Goal: Transaction & Acquisition: Purchase product/service

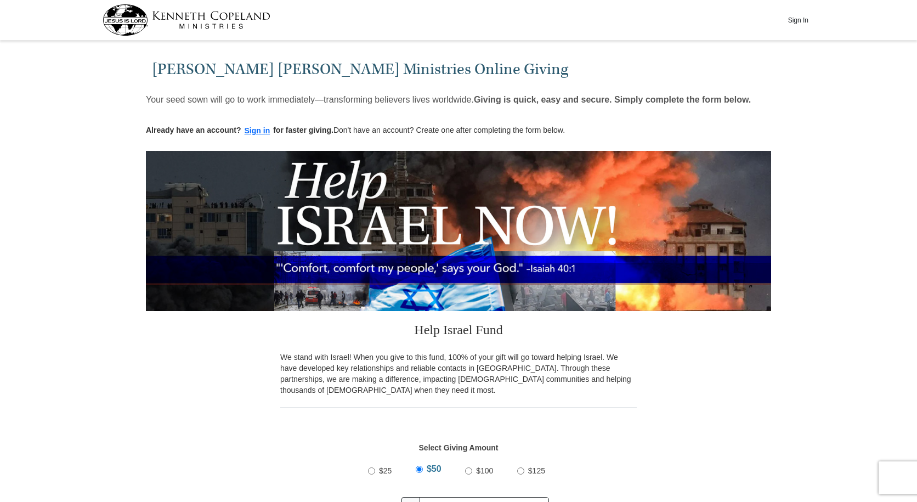
click at [470, 473] on input "$100" at bounding box center [468, 470] width 7 height 7
radio input "true"
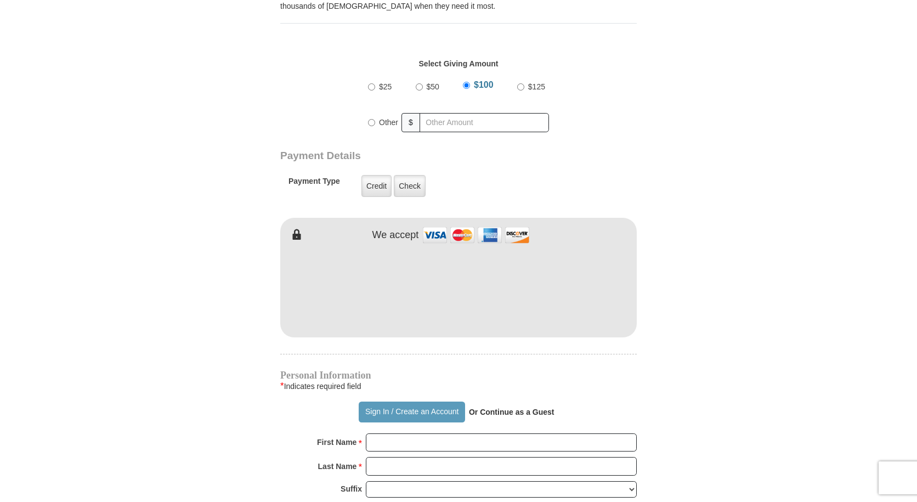
scroll to position [439, 0]
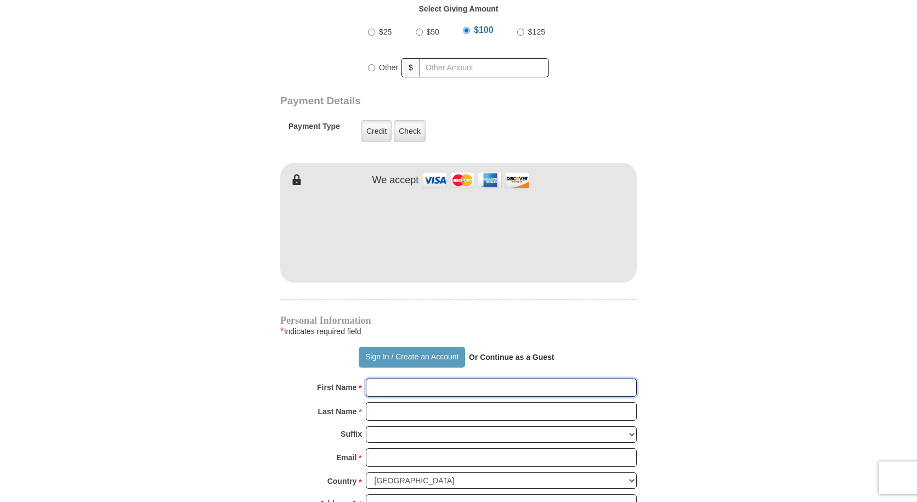
click at [410, 389] on input "First Name *" at bounding box center [501, 387] width 271 height 19
type input "[PERSON_NAME]"
click at [428, 416] on input "Last Name *" at bounding box center [501, 411] width 271 height 19
type input "[PERSON_NAME]"
click at [422, 456] on input "Email *" at bounding box center [501, 457] width 271 height 19
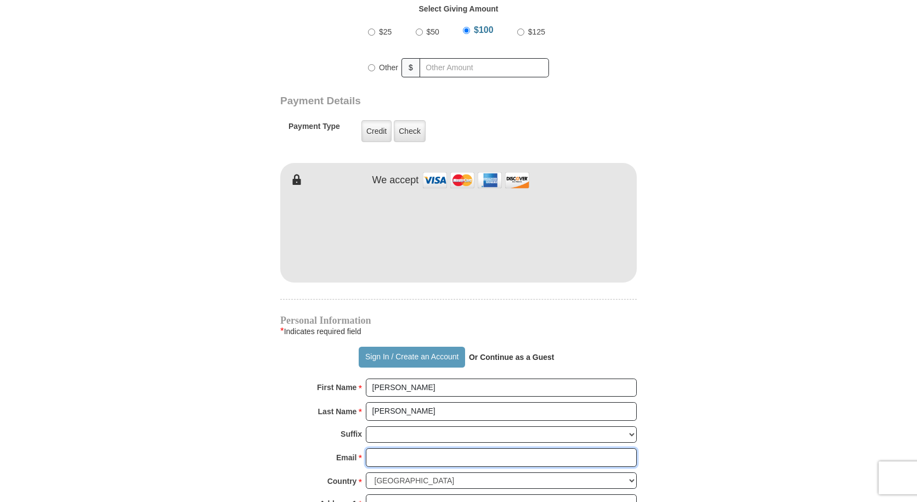
type input "[EMAIL_ADDRESS][DOMAIN_NAME]"
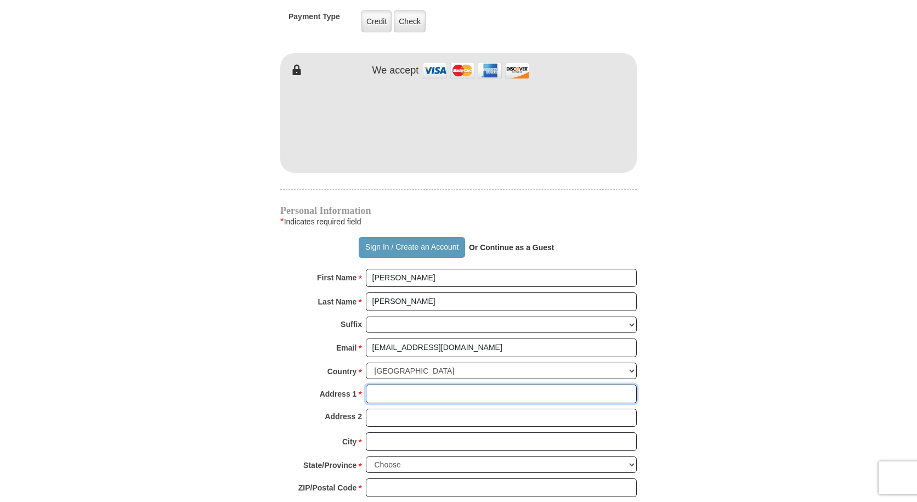
click at [389, 390] on input "Address 1 *" at bounding box center [501, 393] width 271 height 19
type input "[STREET_ADDRESS]"
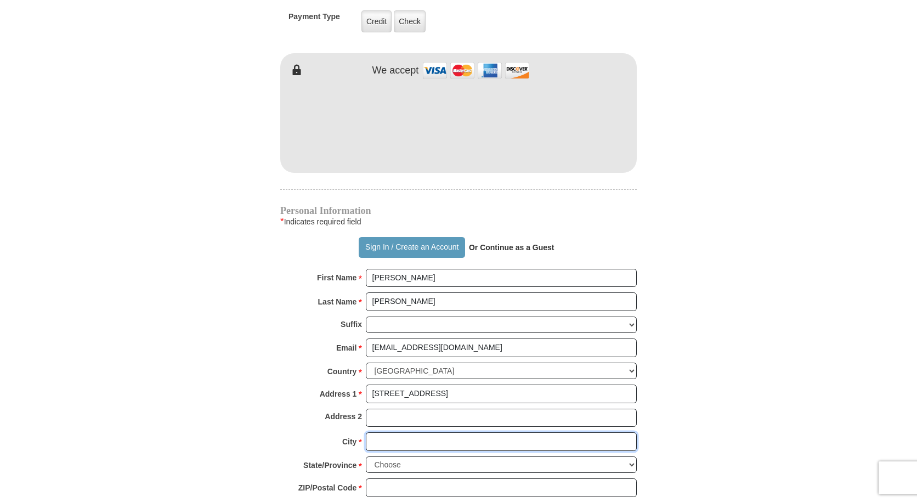
click at [410, 445] on input "City *" at bounding box center [501, 441] width 271 height 19
type input "[GEOGRAPHIC_DATA]"
click at [421, 466] on select "Choose [US_STATE] [US_STATE] [US_STATE] [US_STATE] [US_STATE] Armed Forces Amer…" at bounding box center [501, 464] width 271 height 17
select select "OH"
click at [366, 456] on select "Choose [US_STATE] [US_STATE] [US_STATE] [US_STATE] [US_STATE] Armed Forces Amer…" at bounding box center [501, 464] width 271 height 17
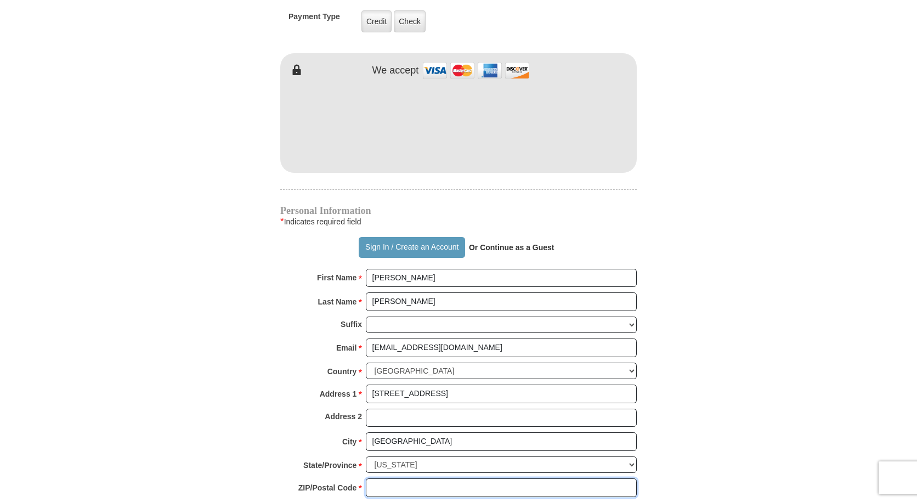
click at [399, 482] on input "ZIP/Postal Code *" at bounding box center [501, 487] width 271 height 19
type input "44118"
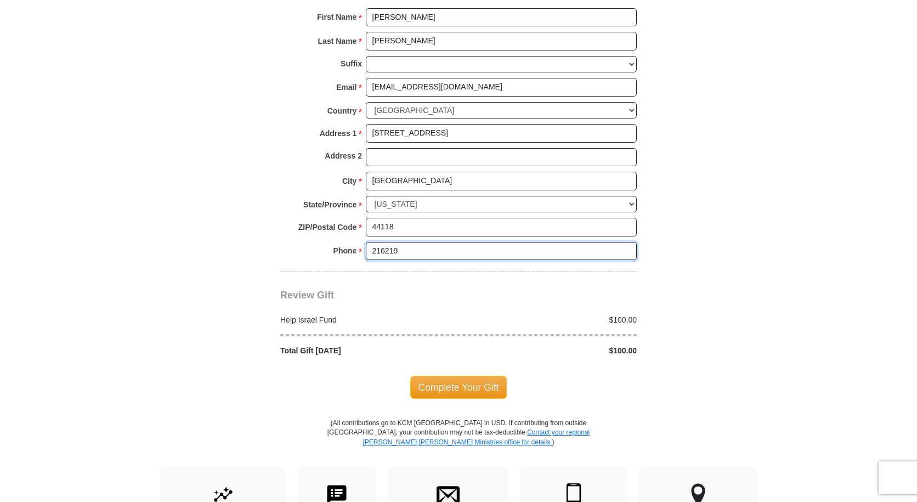
type input "2162199069"
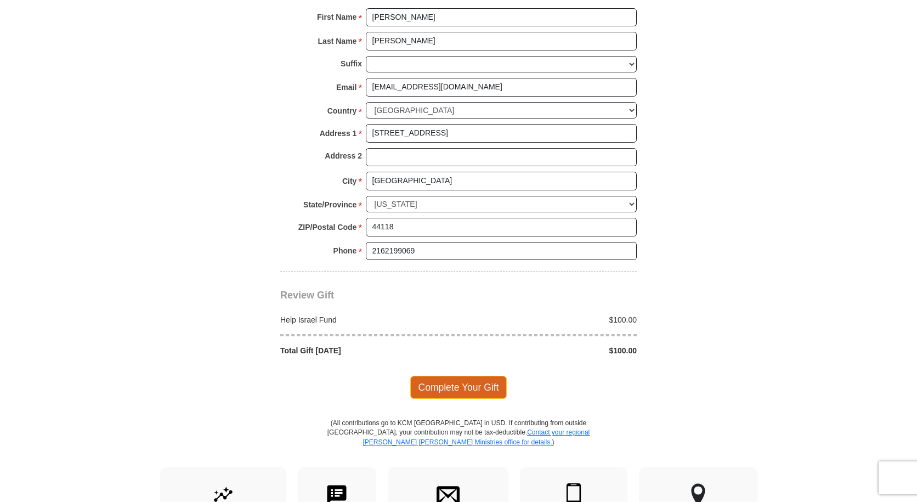
click at [467, 387] on span "Complete Your Gift" at bounding box center [458, 387] width 97 height 23
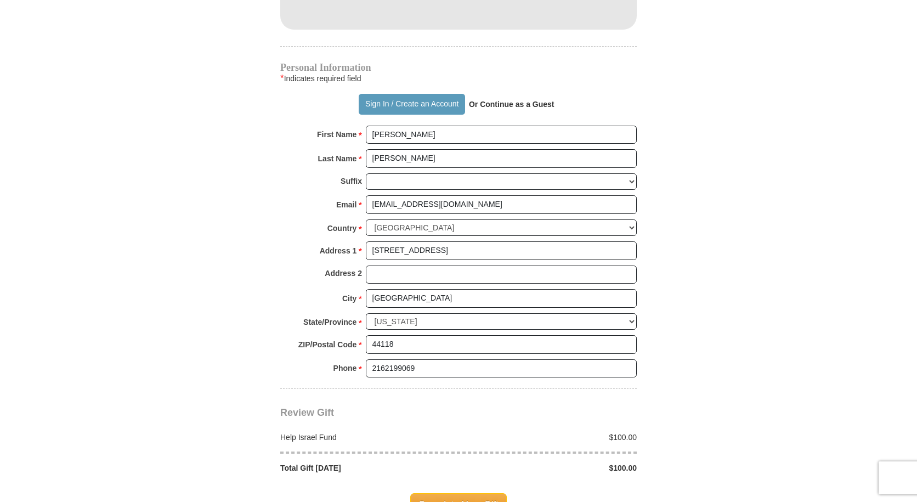
scroll to position [801, 0]
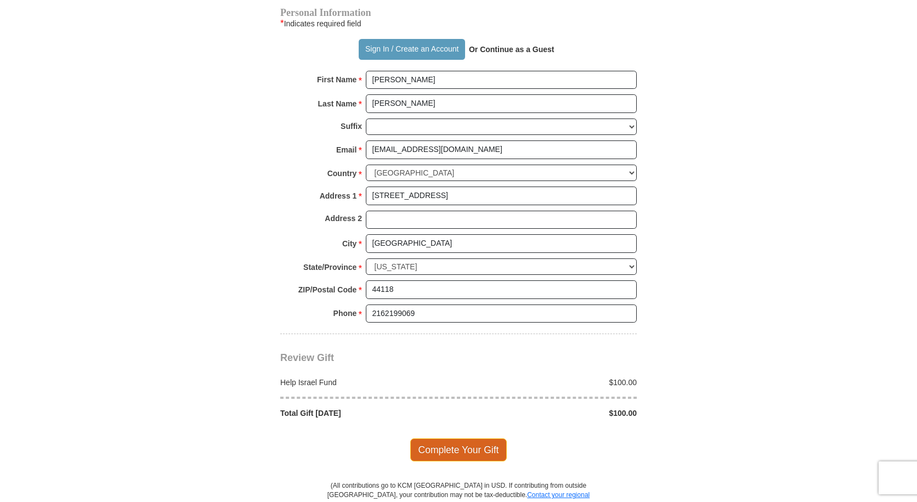
click at [458, 452] on span "Complete Your Gift" at bounding box center [458, 449] width 97 height 23
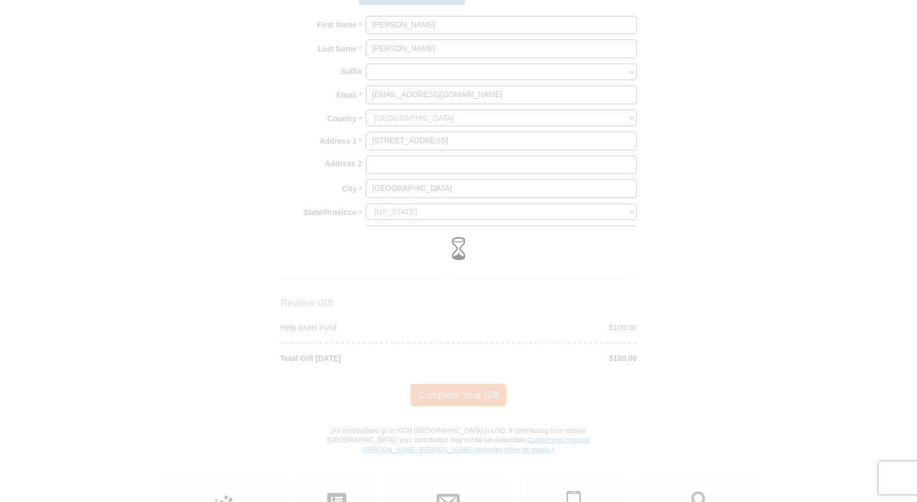
scroll to position [747, 0]
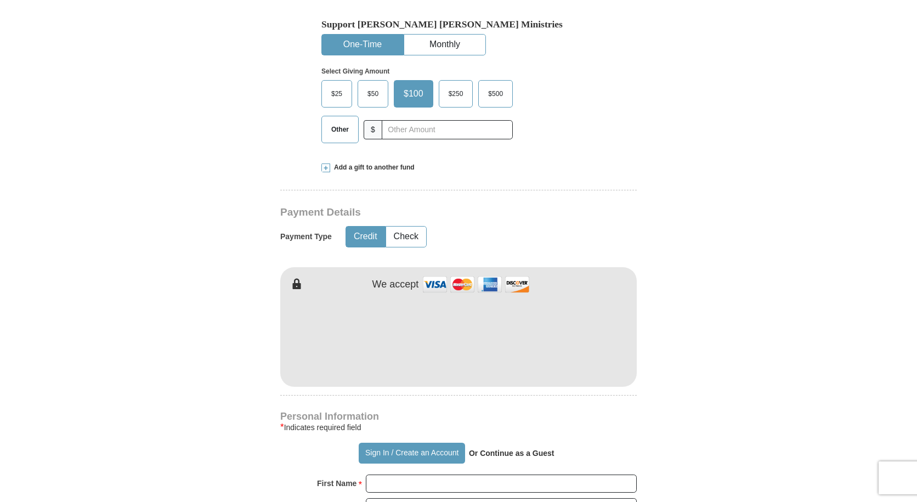
scroll to position [603, 0]
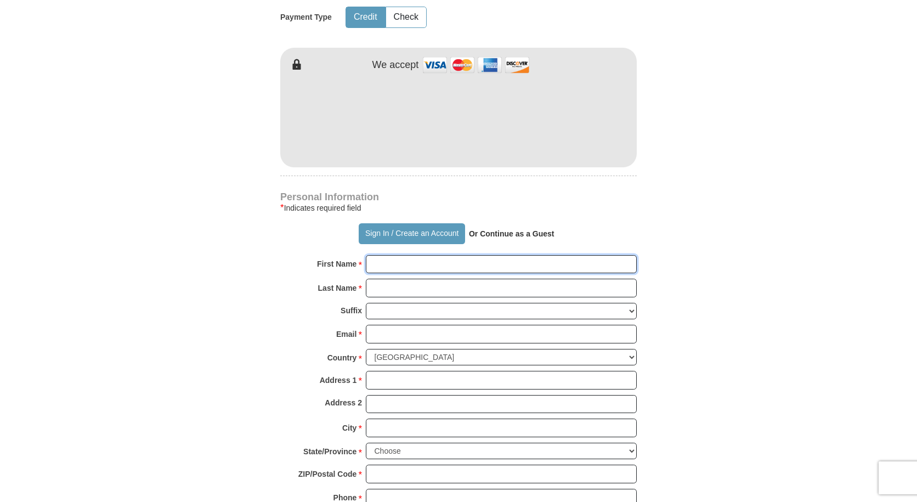
click at [376, 255] on input "First Name *" at bounding box center [501, 264] width 271 height 19
type input "[PERSON_NAME]"
click at [410, 279] on input "Last Name *" at bounding box center [501, 288] width 271 height 19
type input "[PERSON_NAME]"
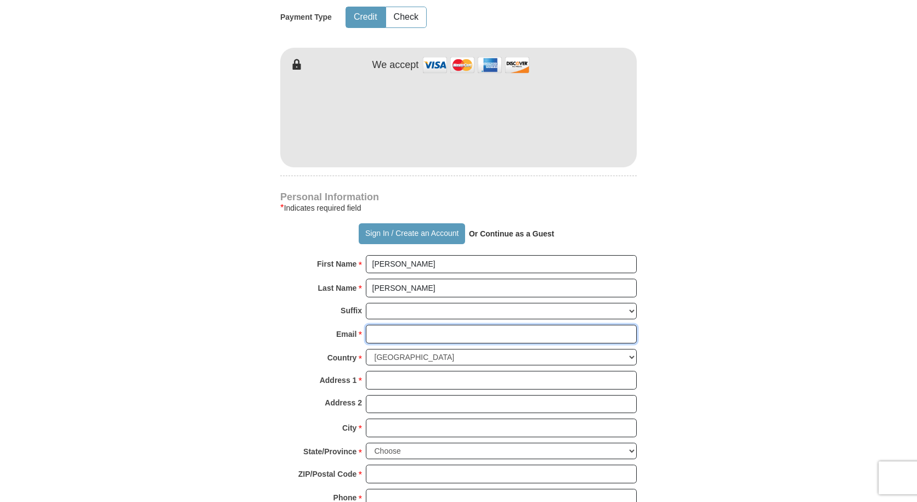
click at [399, 325] on input "Email *" at bounding box center [501, 334] width 271 height 19
type input "[EMAIL_ADDRESS][DOMAIN_NAME]"
click at [383, 371] on input "Address 1 *" at bounding box center [501, 380] width 271 height 19
type input "[STREET_ADDRESS]"
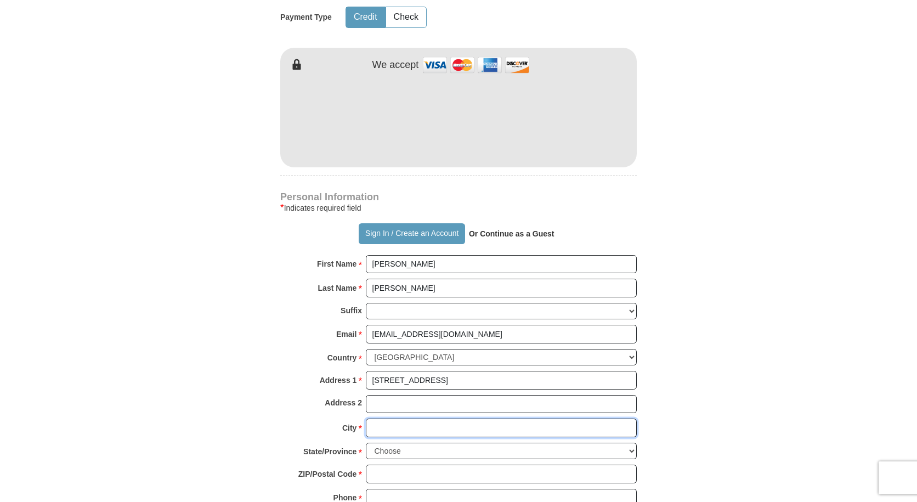
click at [395, 419] on input "City *" at bounding box center [501, 428] width 271 height 19
type input "[GEOGRAPHIC_DATA]"
click at [412, 443] on select "Choose [US_STATE] [US_STATE] [US_STATE] [US_STATE] [US_STATE] Armed Forces Amer…" at bounding box center [501, 451] width 271 height 17
select select "OH"
click at [366, 443] on select "Choose [US_STATE] [US_STATE] [US_STATE] [US_STATE] [US_STATE] Armed Forces Amer…" at bounding box center [501, 451] width 271 height 17
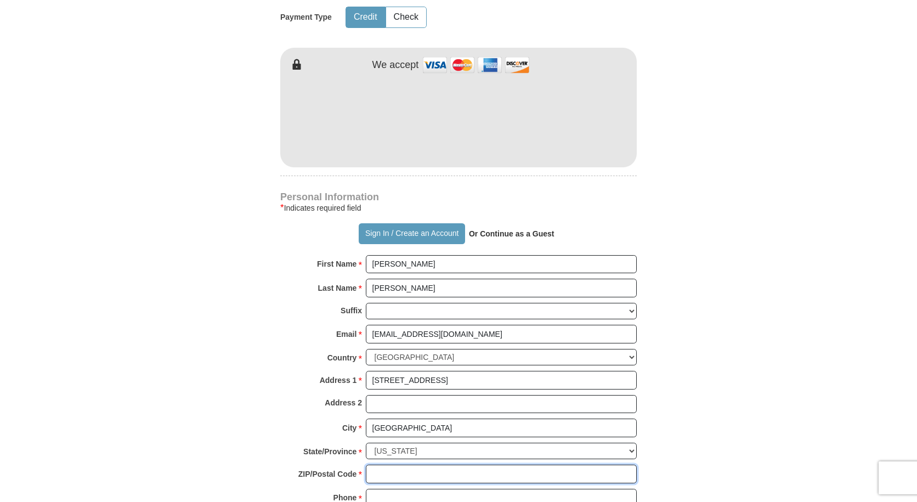
click at [384, 465] on input "ZIP/Postal Code *" at bounding box center [501, 474] width 271 height 19
type input "44118"
drag, startPoint x: 434, startPoint y: 478, endPoint x: 213, endPoint y: 482, distance: 220.5
click at [213, 482] on form "Already have an account? Sign in for faster giving. Don't have an account? Crea…" at bounding box center [458, 129] width 625 height 1376
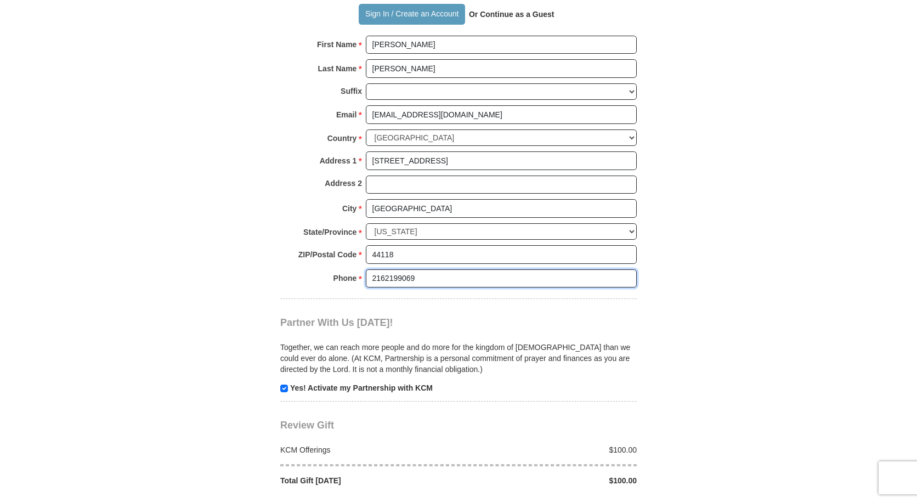
scroll to position [878, 0]
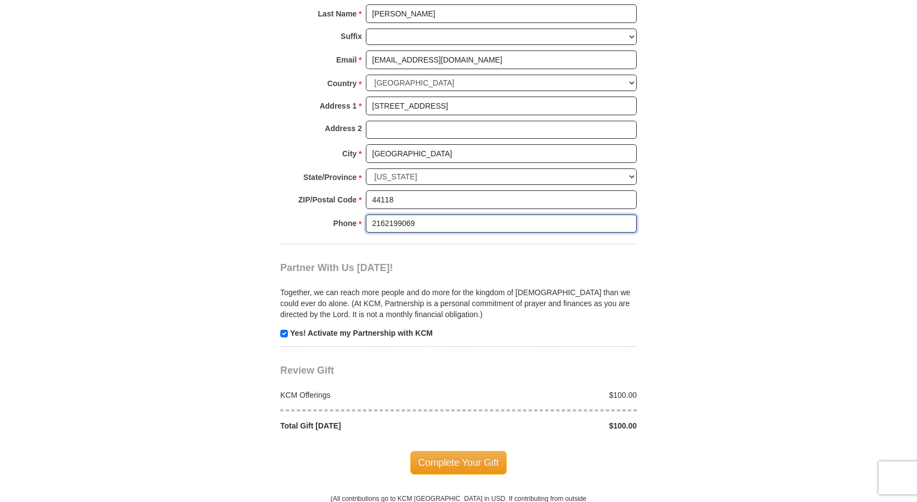
type input "2162199069"
click at [285, 330] on input "checkbox" at bounding box center [284, 334] width 8 height 8
checkbox input "false"
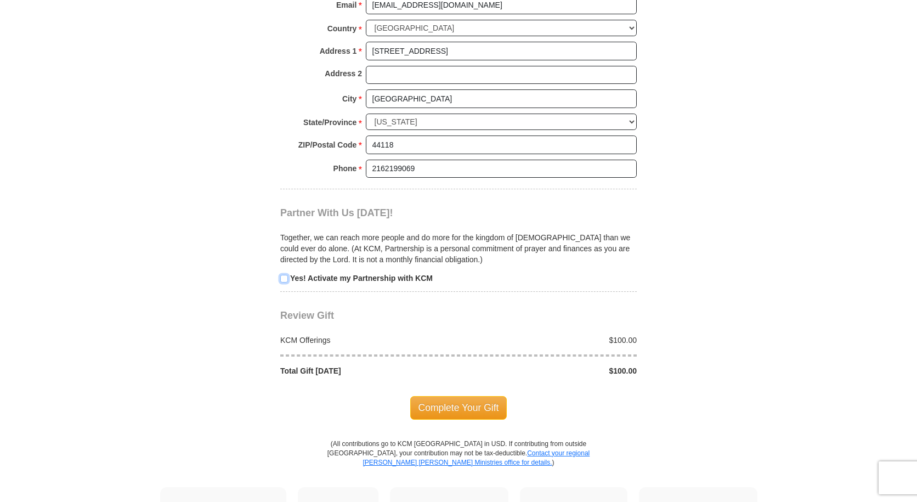
scroll to position [987, 0]
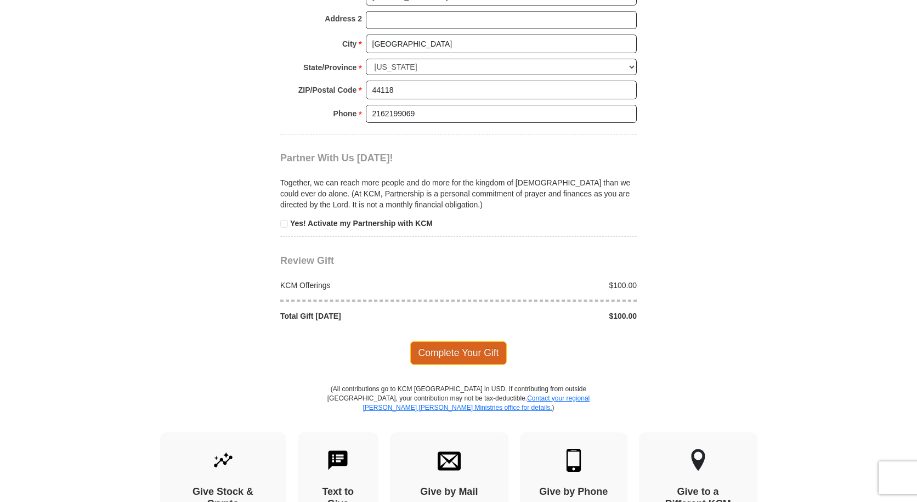
click at [457, 341] on span "Complete Your Gift" at bounding box center [458, 352] width 97 height 23
